Goal: Task Accomplishment & Management: Complete application form

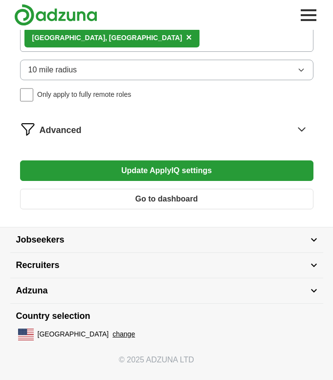
scroll to position [469, 0]
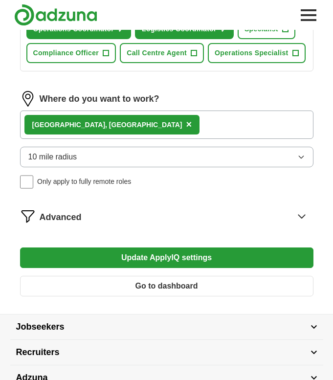
type input "customer"
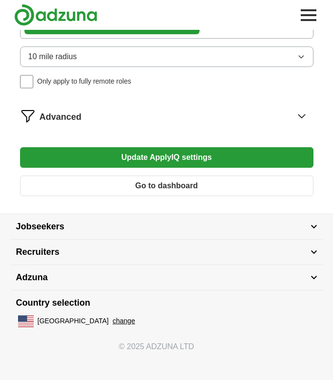
scroll to position [881, 0]
click at [115, 67] on button "10 mile radius" at bounding box center [166, 56] width 293 height 21
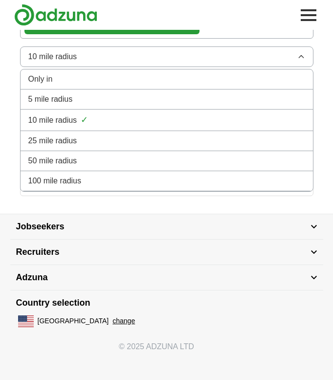
click at [115, 67] on button "10 mile radius" at bounding box center [166, 56] width 293 height 21
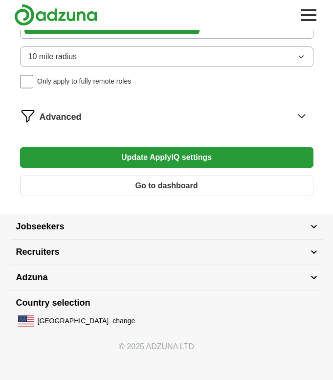
click at [112, 168] on button "Update ApplyIQ settings" at bounding box center [166, 157] width 293 height 21
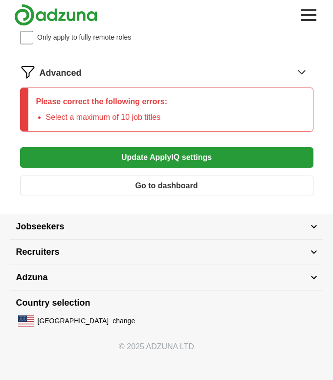
click at [149, 168] on button "Update ApplyIQ settings" at bounding box center [166, 157] width 293 height 21
click at [168, 168] on button "Update ApplyIQ settings" at bounding box center [166, 157] width 293 height 21
click at [177, 168] on button "Update ApplyIQ settings" at bounding box center [166, 157] width 293 height 21
click at [162, 196] on button "Go to dashboard" at bounding box center [166, 185] width 293 height 21
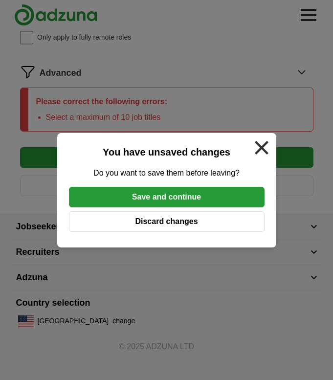
click at [156, 202] on button "Save and continue" at bounding box center [166, 197] width 195 height 21
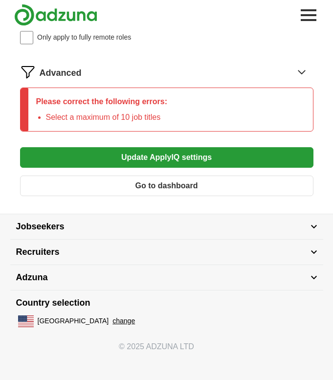
scroll to position [846, 0]
click at [0, 0] on span "×" at bounding box center [0, 0] width 0 height 0
click at [204, 168] on button "Update ApplyIQ settings" at bounding box center [166, 157] width 293 height 21
click at [177, 168] on button "Update ApplyIQ settings" at bounding box center [166, 157] width 293 height 21
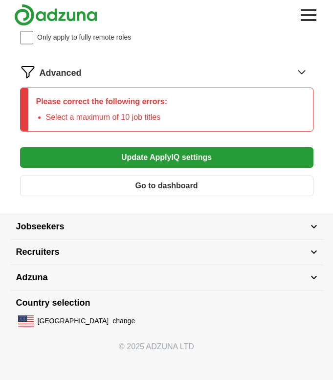
click at [215, 196] on button "Go to dashboard" at bounding box center [166, 185] width 293 height 21
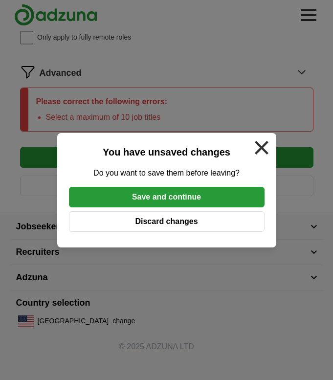
click at [214, 230] on button "Discard changes" at bounding box center [166, 221] width 195 height 21
click at [195, 231] on button "Discard changes" at bounding box center [166, 221] width 195 height 21
click at [192, 232] on button "Discard changes" at bounding box center [166, 221] width 195 height 21
click at [185, 232] on button "Discard changes" at bounding box center [166, 221] width 195 height 21
click at [272, 137] on div at bounding box center [261, 147] width 21 height 21
